Goal: Check status: Check status

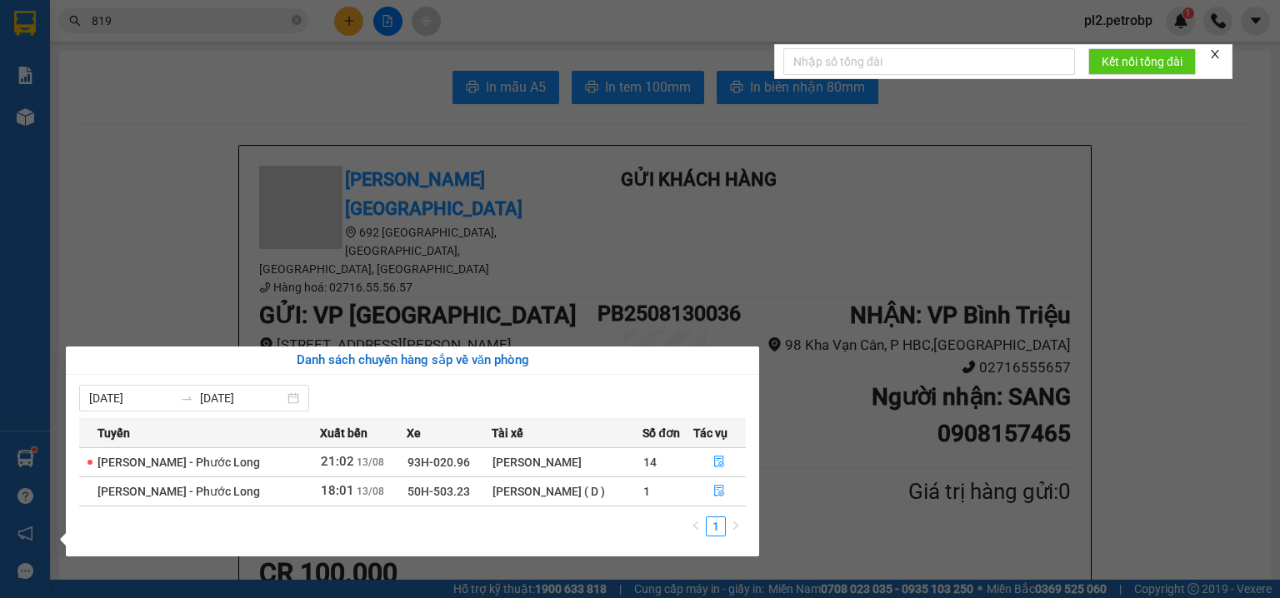
scroll to position [106, 0]
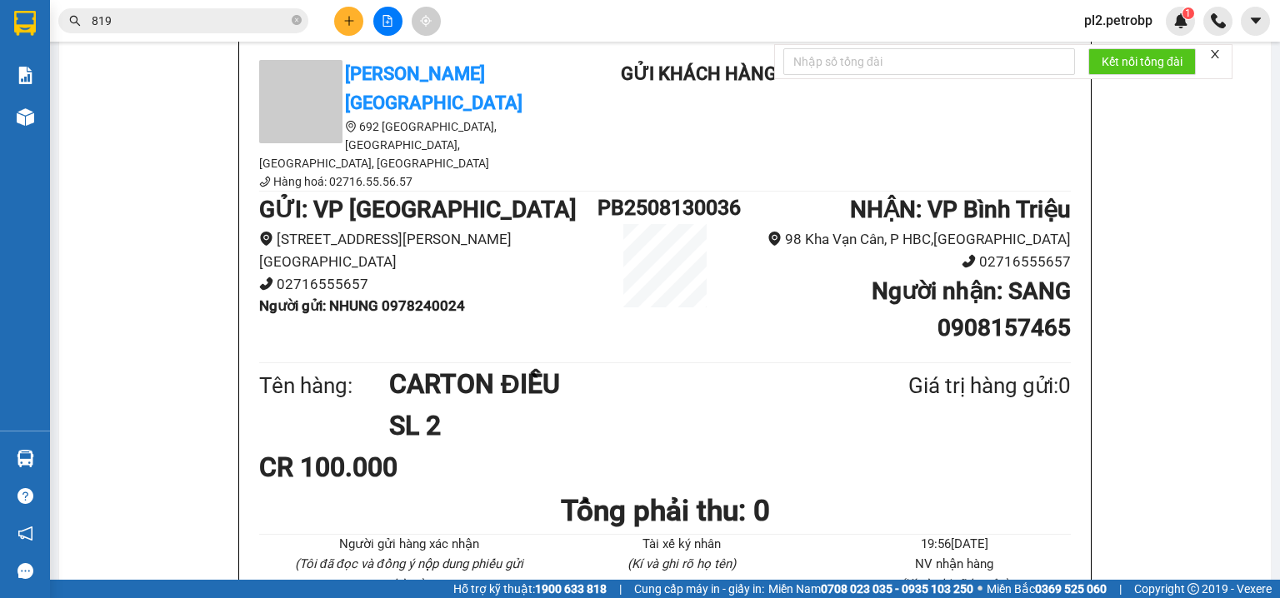
click at [297, 18] on section "Kết quả tìm kiếm ( 1576 ) Bộ lọc Ngày tạo đơn gần nhất Mã ĐH Trạng thái Món hàn…" at bounding box center [640, 299] width 1280 height 598
click at [279, 22] on input "819" at bounding box center [190, 21] width 197 height 18
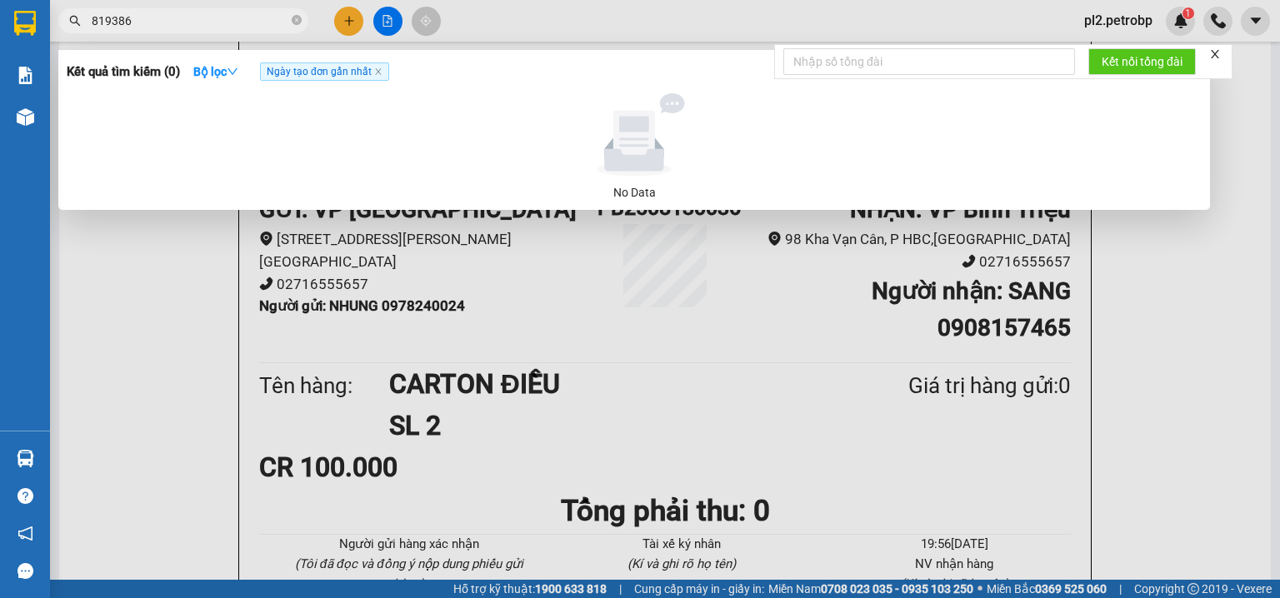
click at [113, 23] on input "819386" at bounding box center [190, 21] width 197 height 18
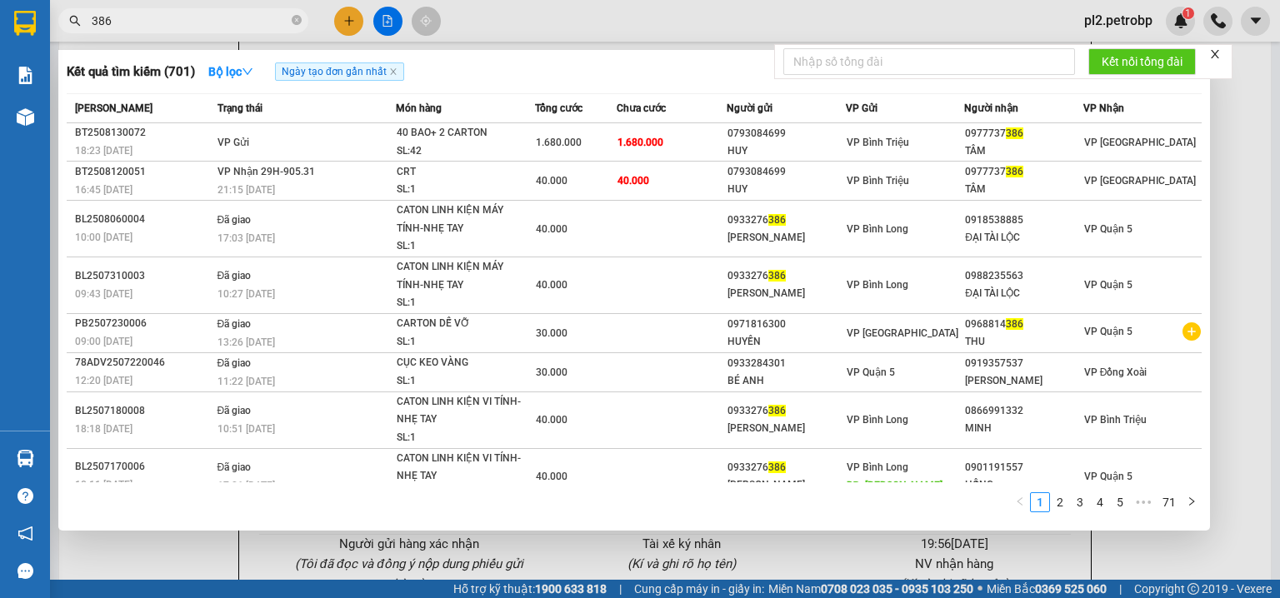
type input "386"
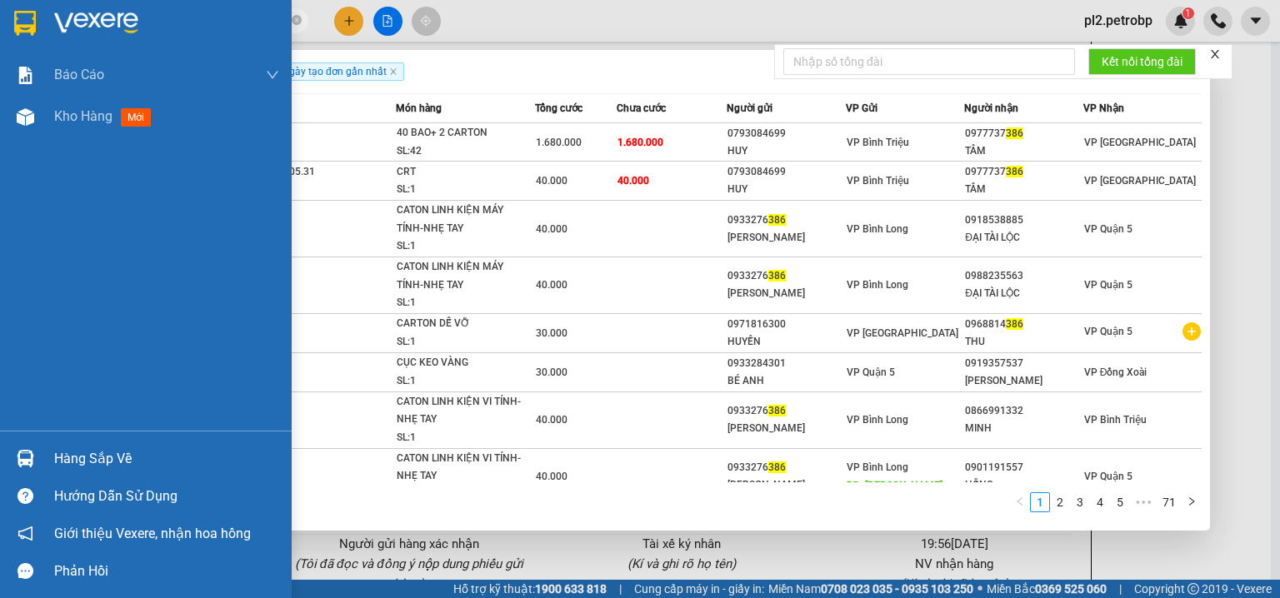
click at [28, 452] on img at bounding box center [26, 459] width 18 height 18
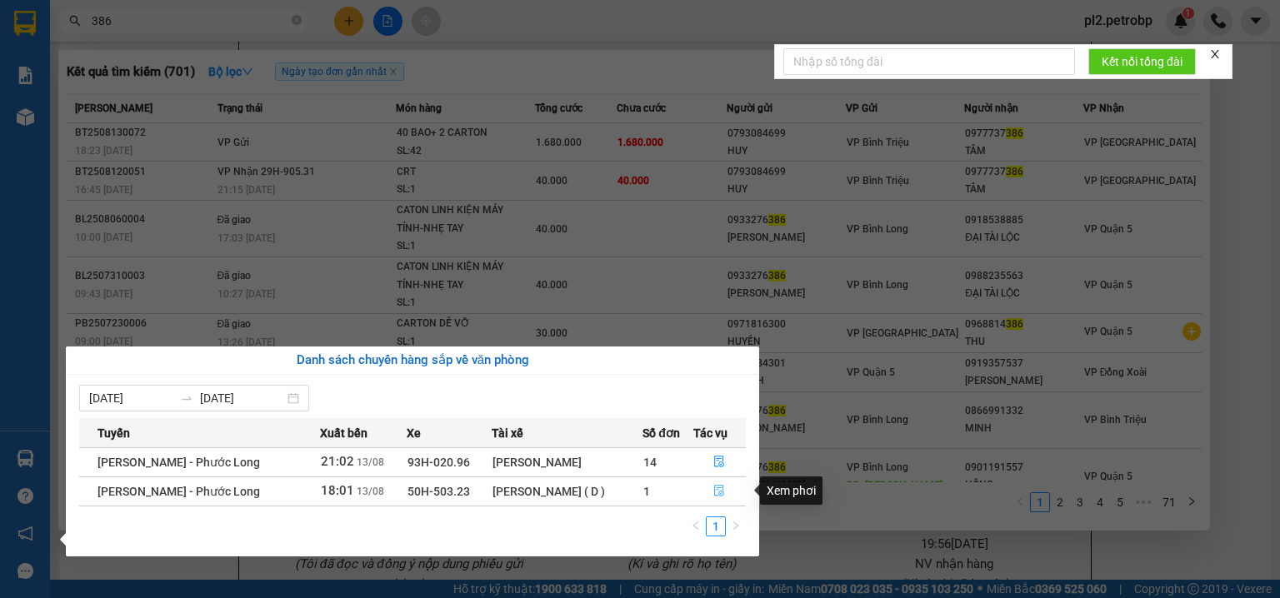
drag, startPoint x: 714, startPoint y: 488, endPoint x: 687, endPoint y: 521, distance: 42.6
click at [715, 488] on icon "file-done" at bounding box center [719, 491] width 12 height 12
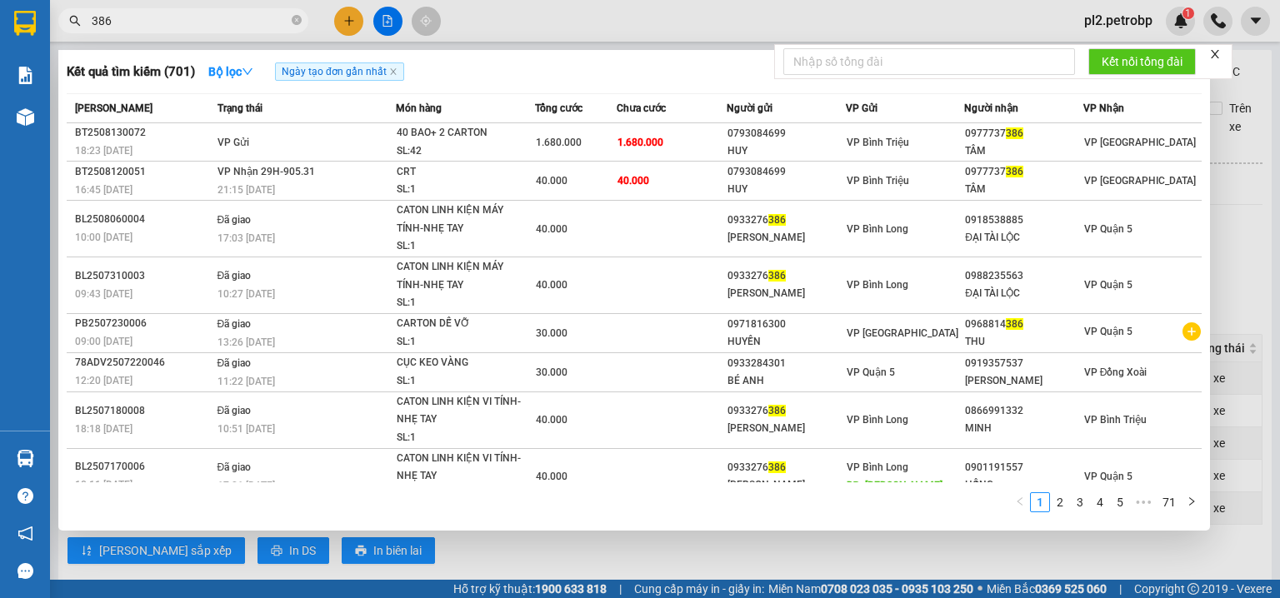
click at [690, 4] on div at bounding box center [640, 299] width 1280 height 598
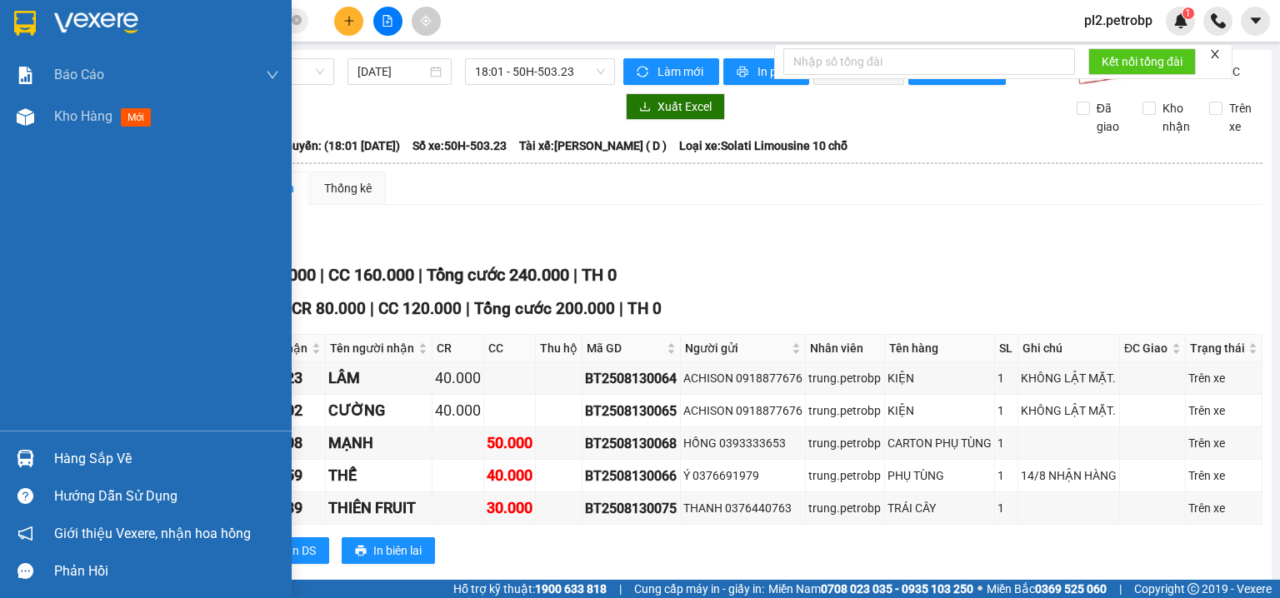
click at [94, 447] on div "Hàng sắp về" at bounding box center [166, 459] width 225 height 25
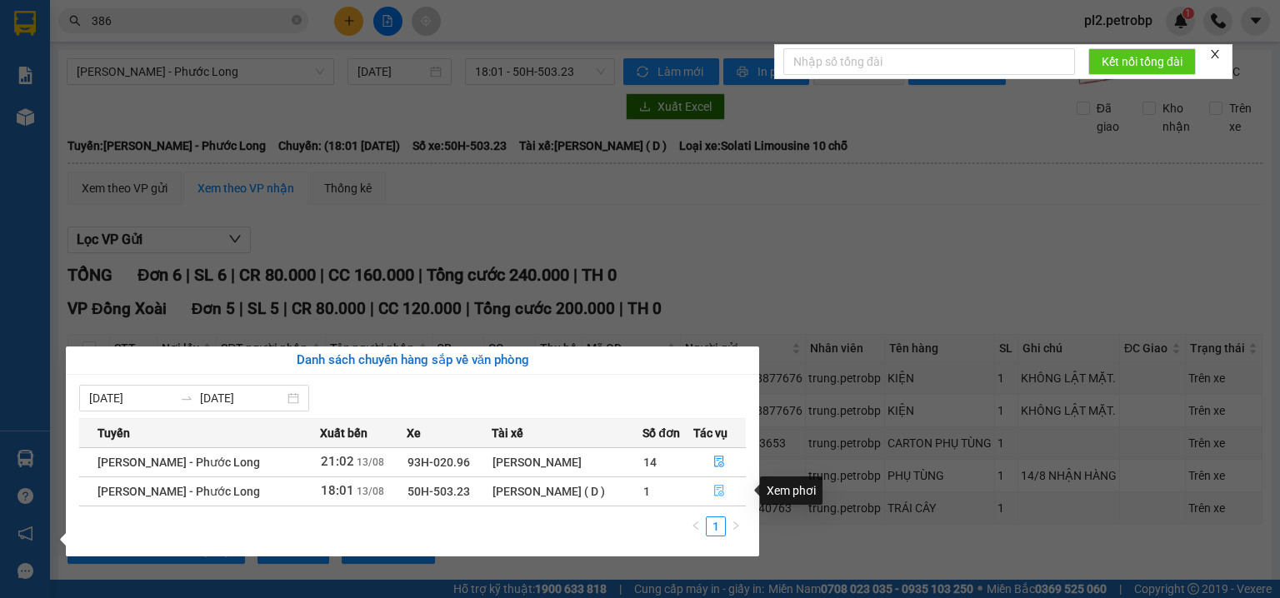
click at [713, 490] on icon "file-done" at bounding box center [719, 491] width 12 height 12
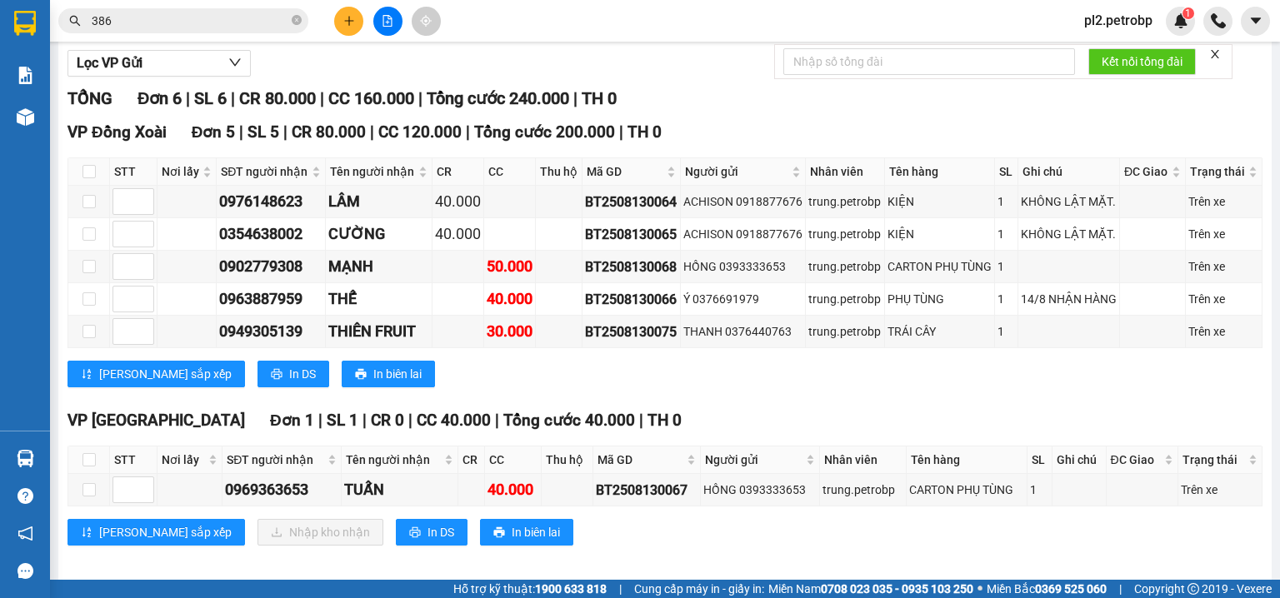
scroll to position [199, 0]
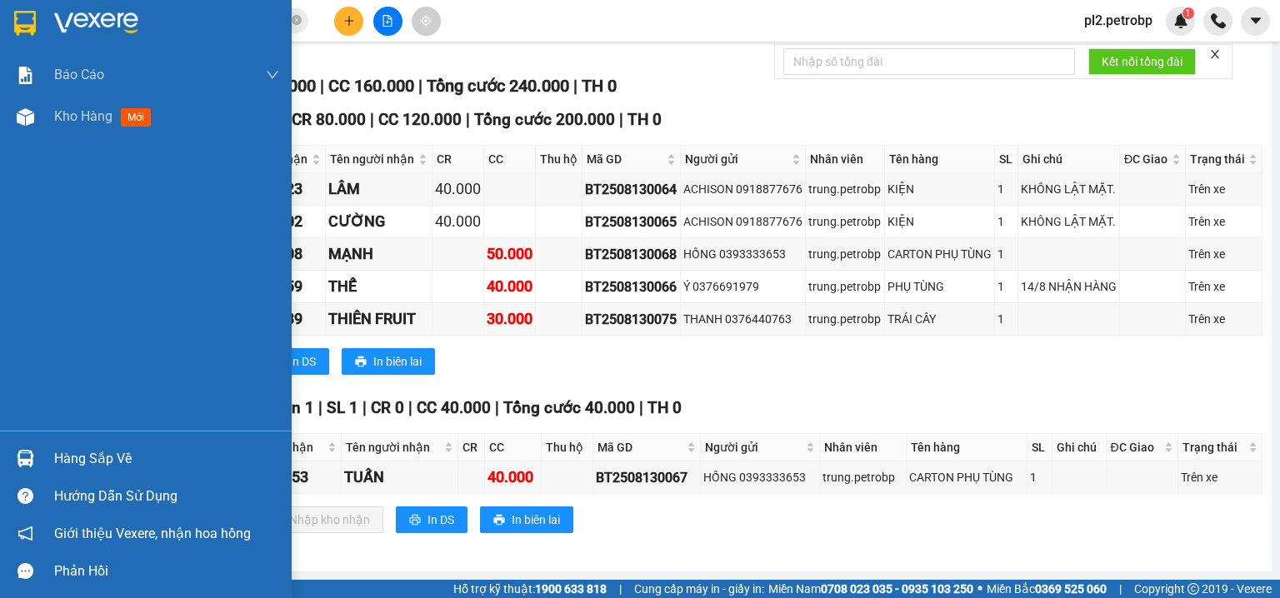
click at [60, 454] on div "Hàng sắp về" at bounding box center [166, 459] width 225 height 25
